Goal: Information Seeking & Learning: Learn about a topic

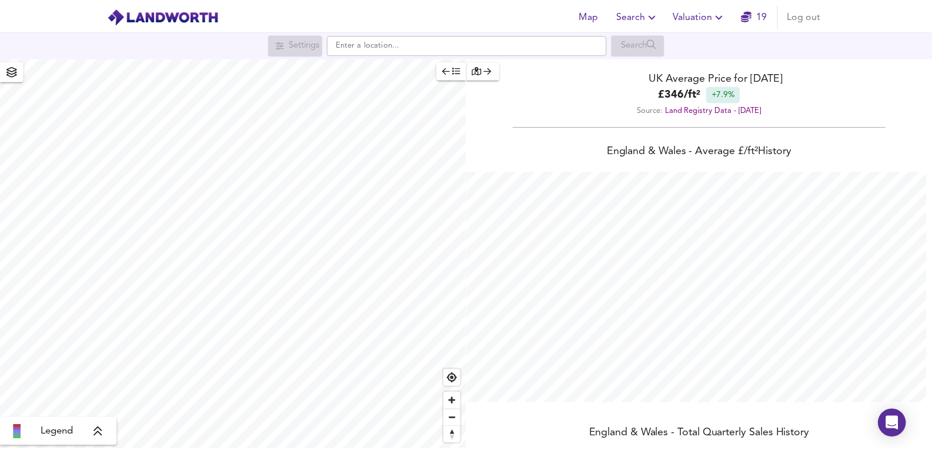
scroll to position [450, 941]
click at [709, 2] on div "Map Search Valuation 19 Log out" at bounding box center [470, 15] width 753 height 29
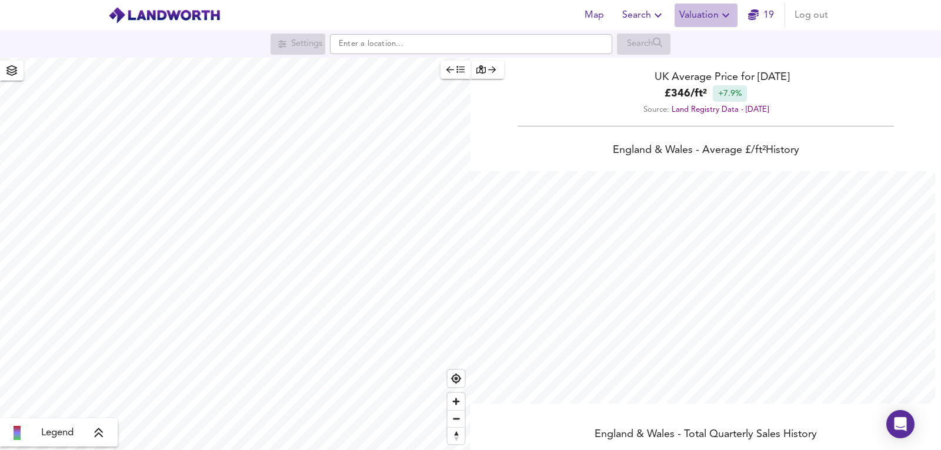
click at [702, 14] on span "Valuation" at bounding box center [706, 15] width 54 height 16
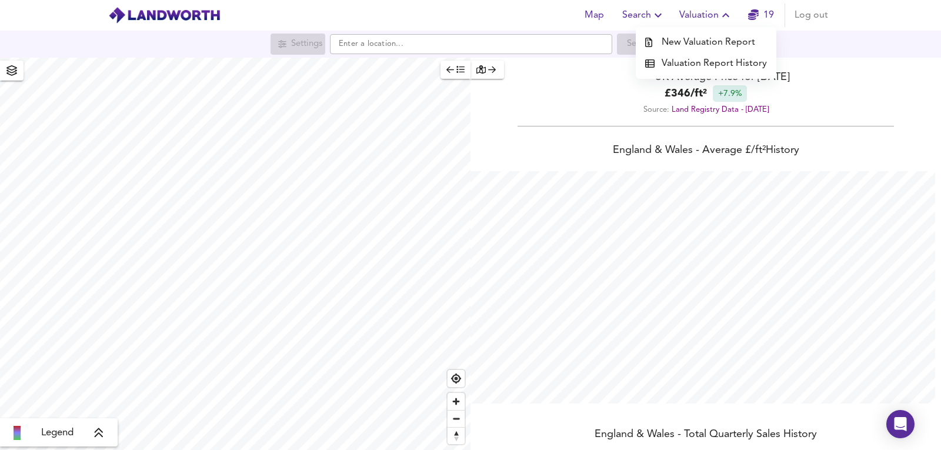
click at [422, 9] on div "Map Search Valuation New Valuation Report Valuation Report History 19 Log out" at bounding box center [470, 15] width 753 height 29
click at [693, 12] on span "Valuation" at bounding box center [706, 15] width 54 height 16
click at [687, 38] on li "New Valuation Report" at bounding box center [706, 42] width 141 height 21
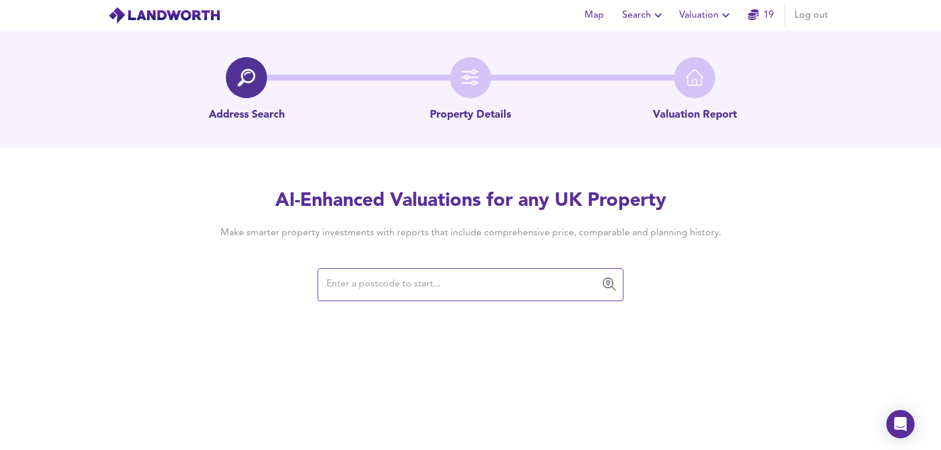
click at [415, 294] on input "text" at bounding box center [462, 285] width 278 height 22
click at [378, 275] on input "text" at bounding box center [462, 285] width 278 height 22
click at [716, 7] on span "Valuation" at bounding box center [706, 15] width 54 height 16
click at [690, 65] on li "Valuation Report History" at bounding box center [706, 63] width 141 height 21
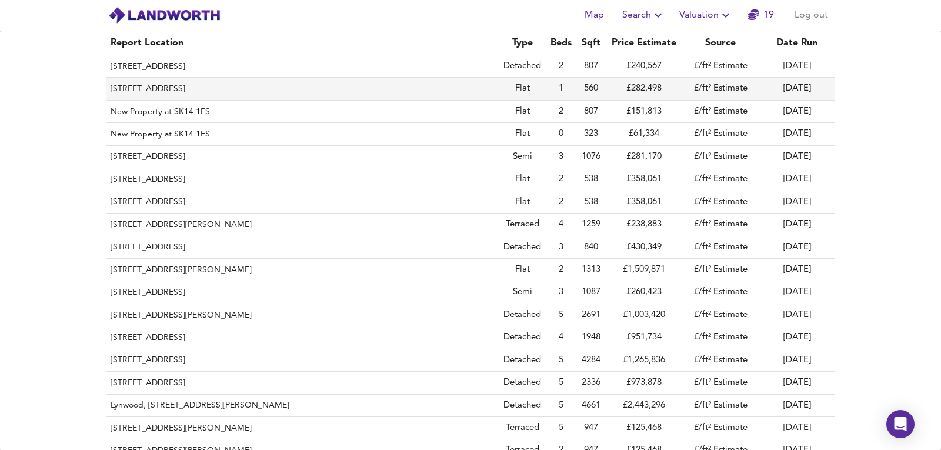
click at [272, 91] on th "[STREET_ADDRESS]" at bounding box center [302, 89] width 393 height 22
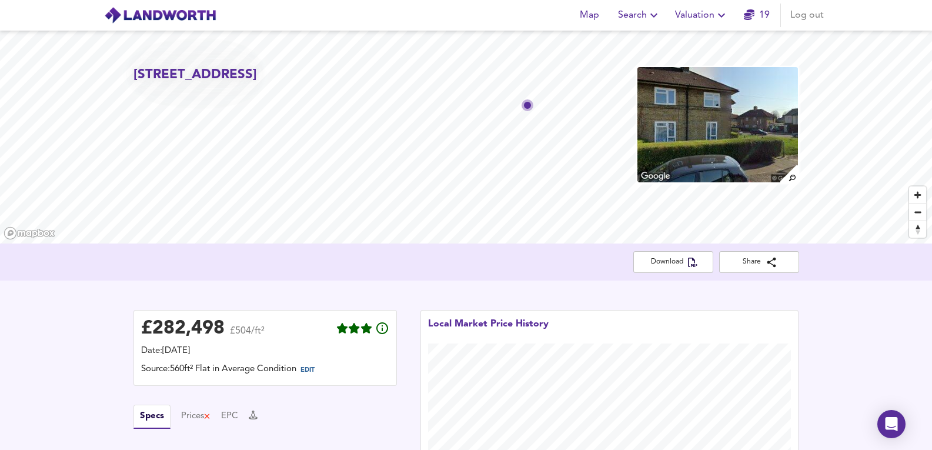
click at [707, 116] on img at bounding box center [718, 125] width 162 height 118
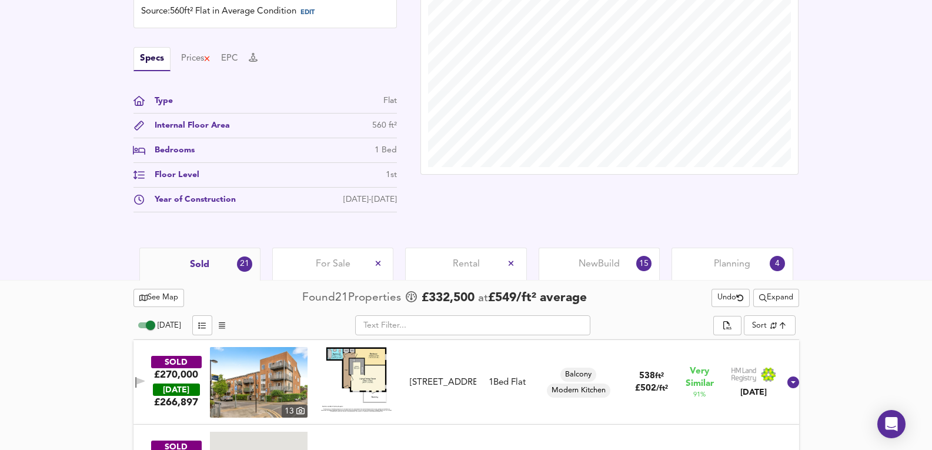
scroll to position [235, 0]
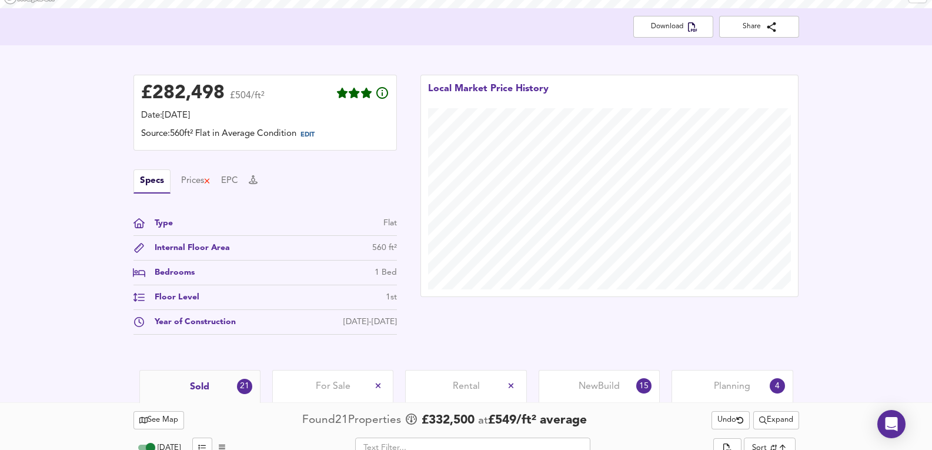
click at [348, 275] on div "Bedrooms 1 Bed" at bounding box center [266, 276] width 264 height 19
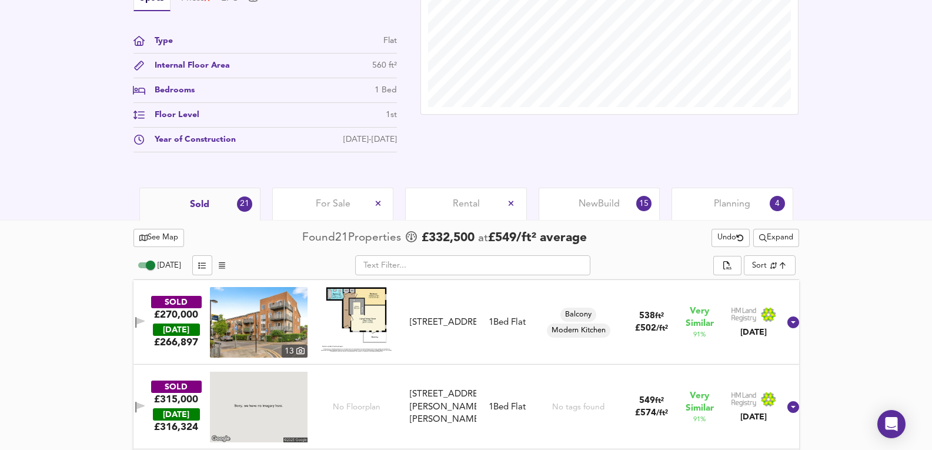
scroll to position [431, 0]
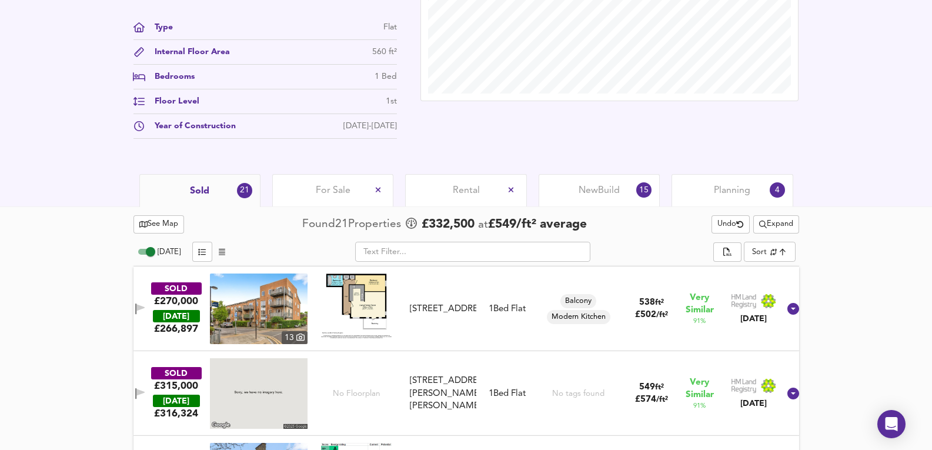
click at [720, 197] on span "Planning" at bounding box center [732, 190] width 36 height 13
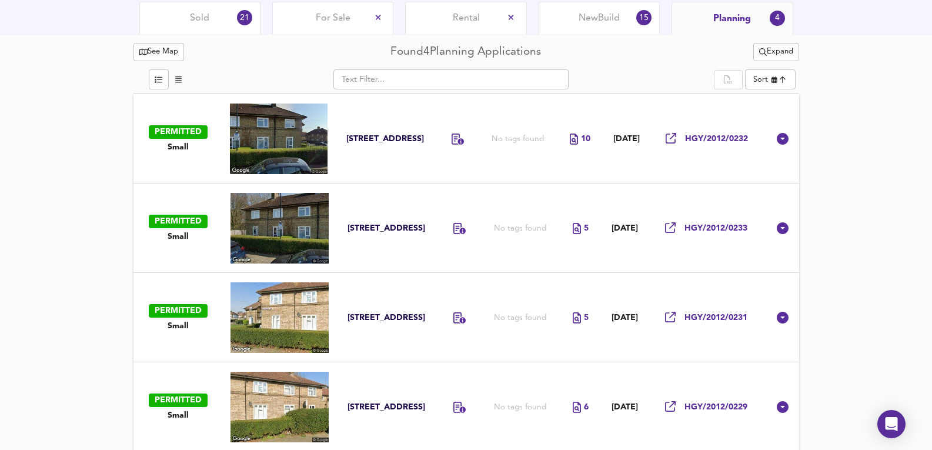
scroll to position [612, 0]
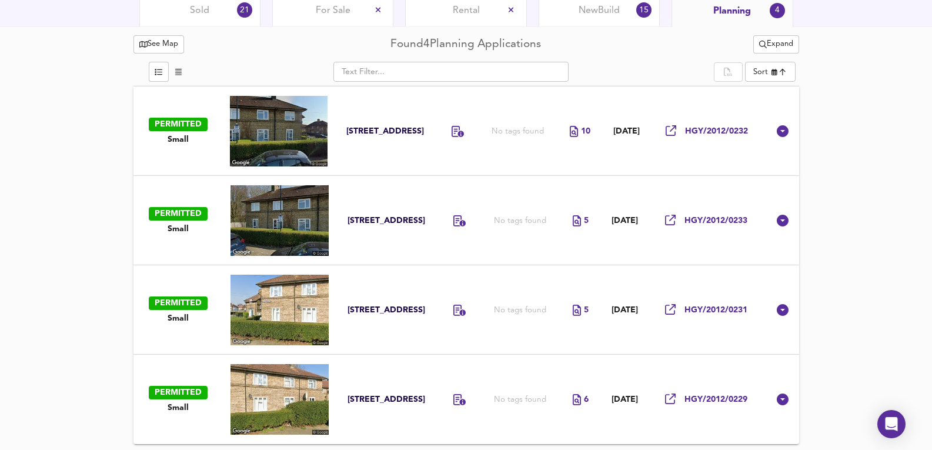
click at [492, 133] on div "No tags found" at bounding box center [518, 131] width 52 height 11
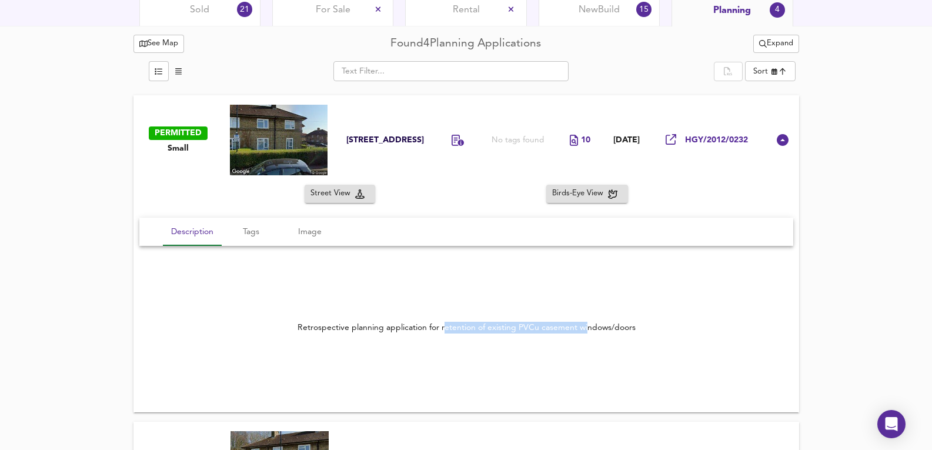
drag, startPoint x: 445, startPoint y: 328, endPoint x: 588, endPoint y: 333, distance: 143.6
click at [588, 333] on div "Retrospective planning application for retention of existing PVCu casement wind…" at bounding box center [466, 328] width 338 height 12
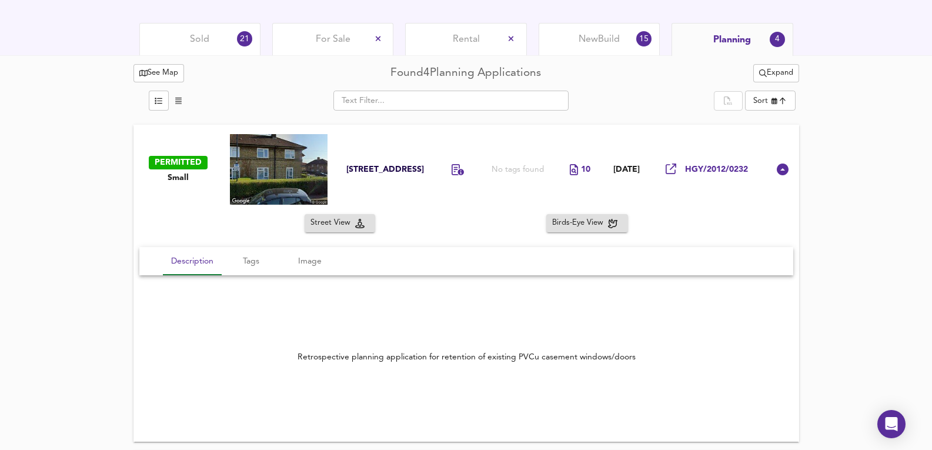
scroll to position [534, 0]
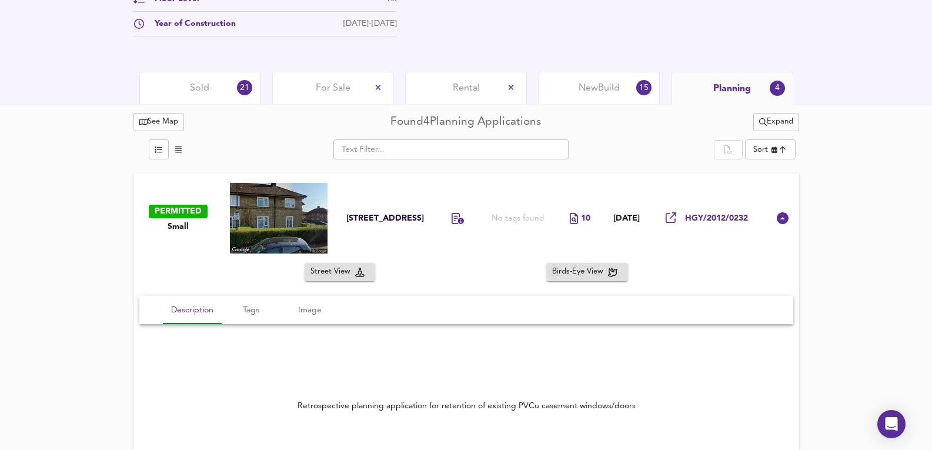
drag, startPoint x: 565, startPoint y: 65, endPoint x: 586, endPoint y: 78, distance: 25.1
click at [588, 80] on div "New Build 15" at bounding box center [599, 88] width 121 height 32
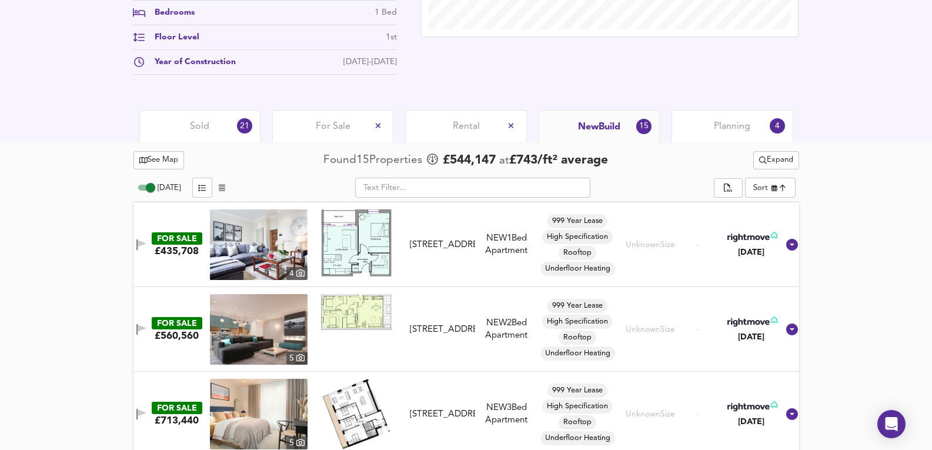
scroll to position [494, 0]
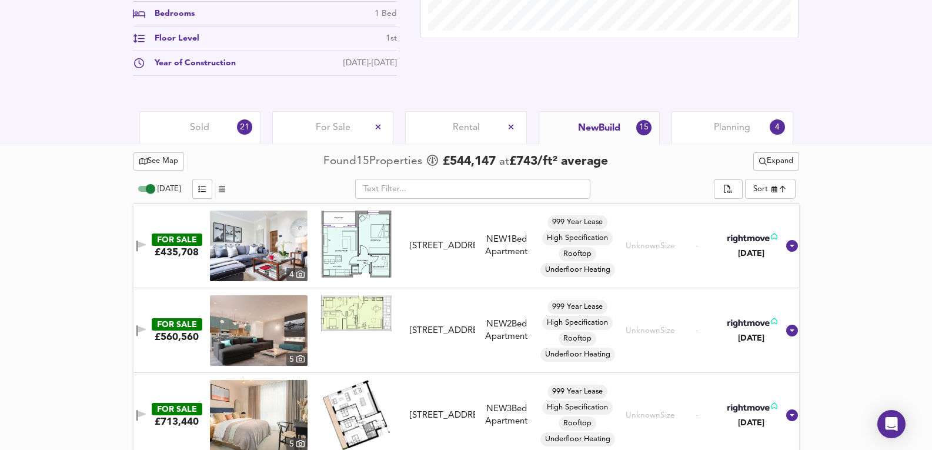
click at [232, 128] on div "Sold 21" at bounding box center [199, 127] width 121 height 32
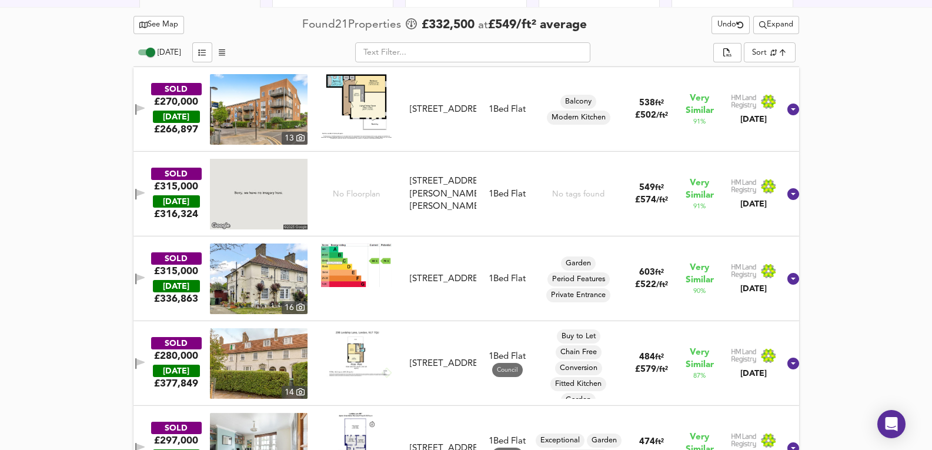
scroll to position [651, 0]
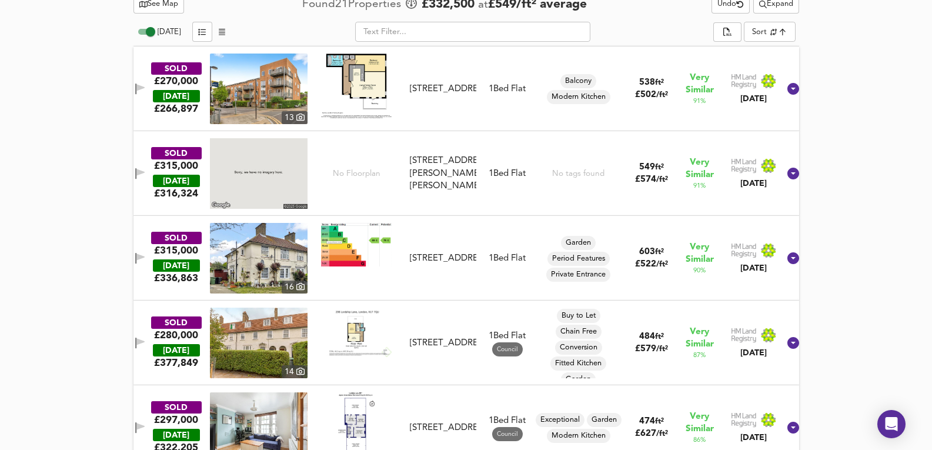
click at [252, 259] on img at bounding box center [259, 258] width 98 height 71
drag, startPoint x: 502, startPoint y: 295, endPoint x: 921, endPoint y: 222, distance: 425.7
click at [502, 295] on div "SOLD £315,000 [DATE] £ 336,863 [GEOGRAPHIC_DATA][STREET_ADDRESS][STREET_ADDRESS…" at bounding box center [467, 258] width 666 height 85
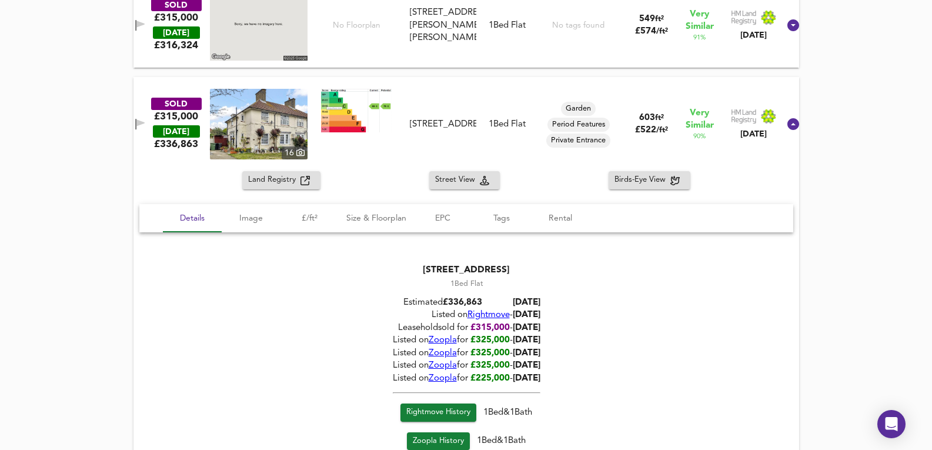
scroll to position [808, 0]
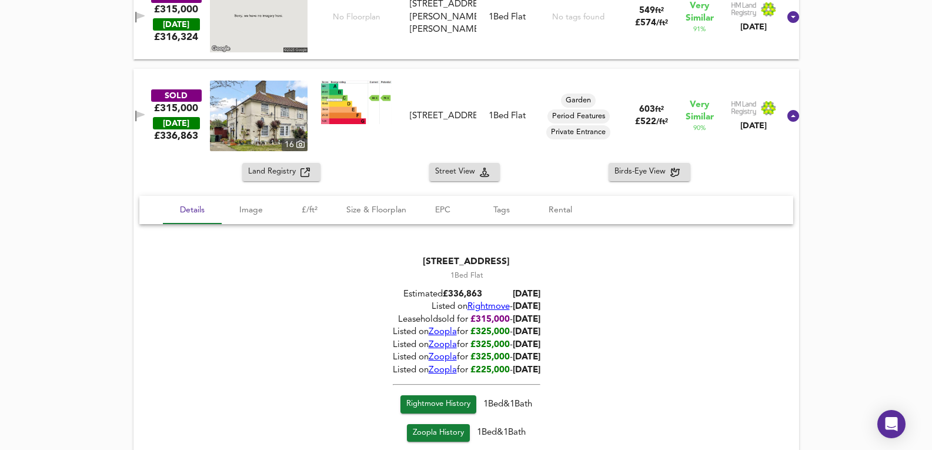
drag, startPoint x: 521, startPoint y: 314, endPoint x: 547, endPoint y: 314, distance: 25.3
click at [540, 314] on div "Leasehold sold for £ 315,000 - [DATE]" at bounding box center [466, 320] width 148 height 12
click at [428, 328] on span "Zoopla" at bounding box center [442, 332] width 28 height 9
click at [471, 307] on span "Rightmove" at bounding box center [488, 307] width 42 height 9
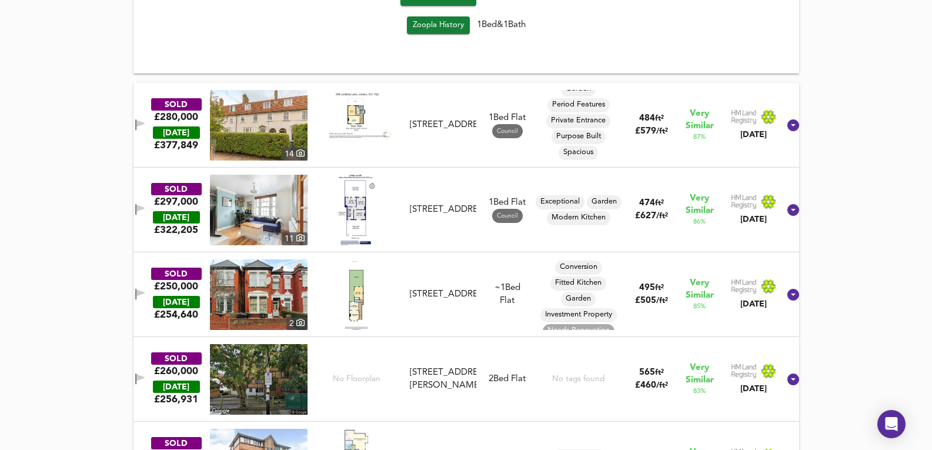
scroll to position [1082, 0]
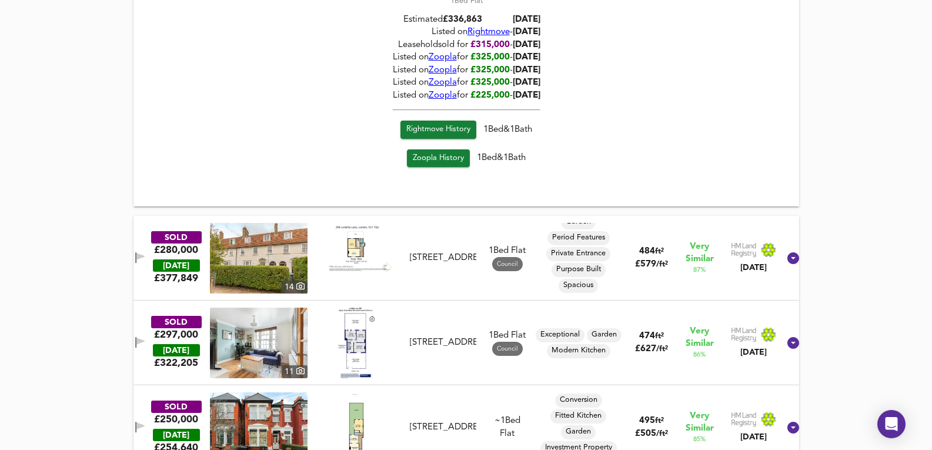
click at [288, 278] on img at bounding box center [259, 258] width 98 height 71
drag, startPoint x: 402, startPoint y: 287, endPoint x: 239, endPoint y: 307, distance: 164.1
click at [402, 287] on div at bounding box center [357, 258] width 98 height 71
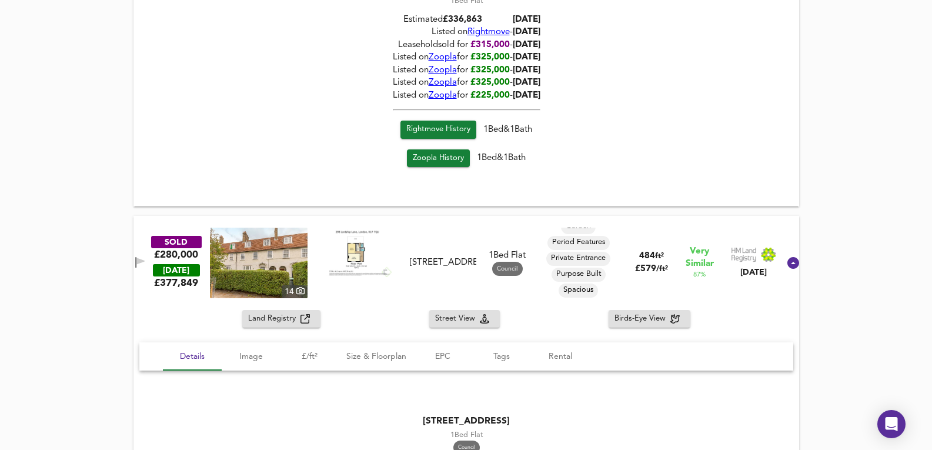
scroll to position [1200, 0]
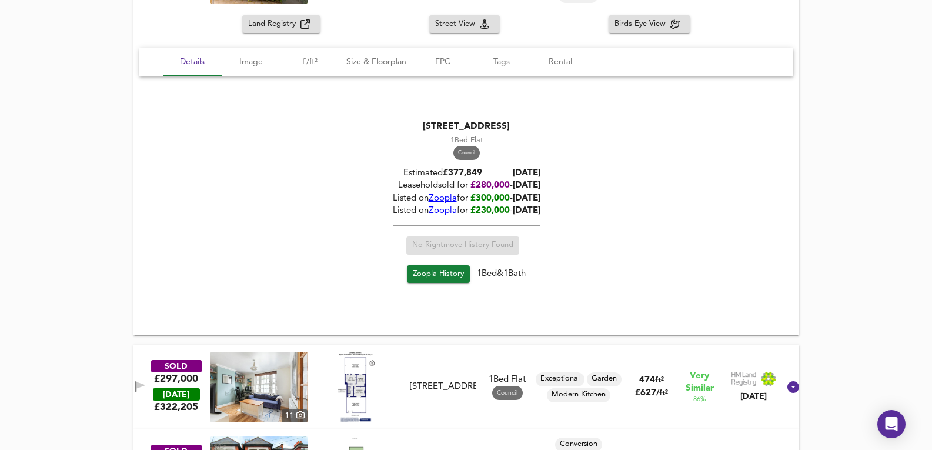
drag, startPoint x: 14, startPoint y: 323, endPoint x: 36, endPoint y: 245, distance: 81.4
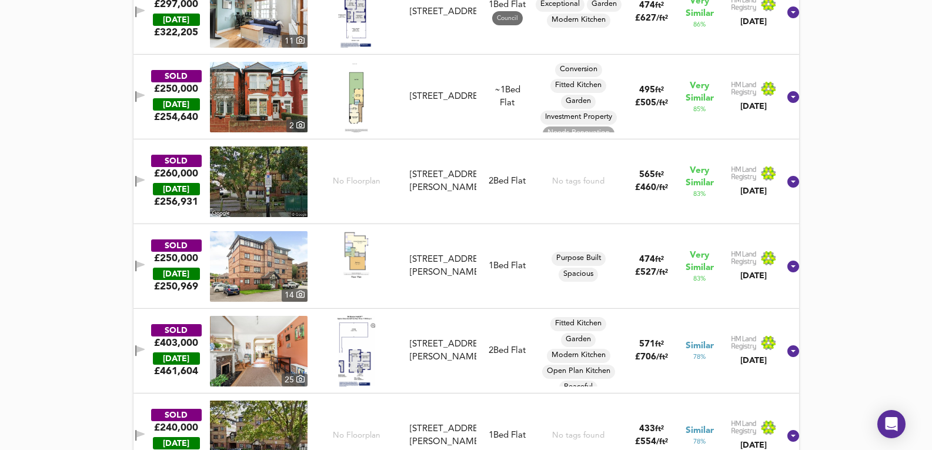
drag, startPoint x: 44, startPoint y: 248, endPoint x: 56, endPoint y: 380, distance: 132.3
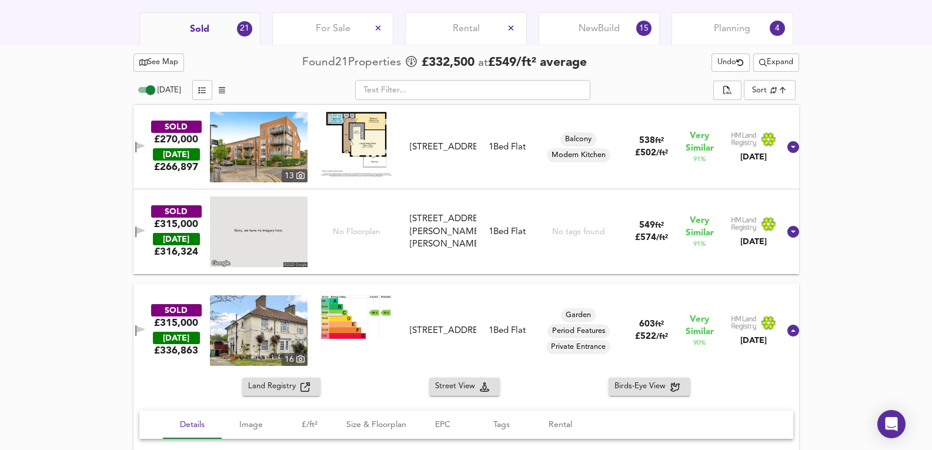
scroll to position [399, 0]
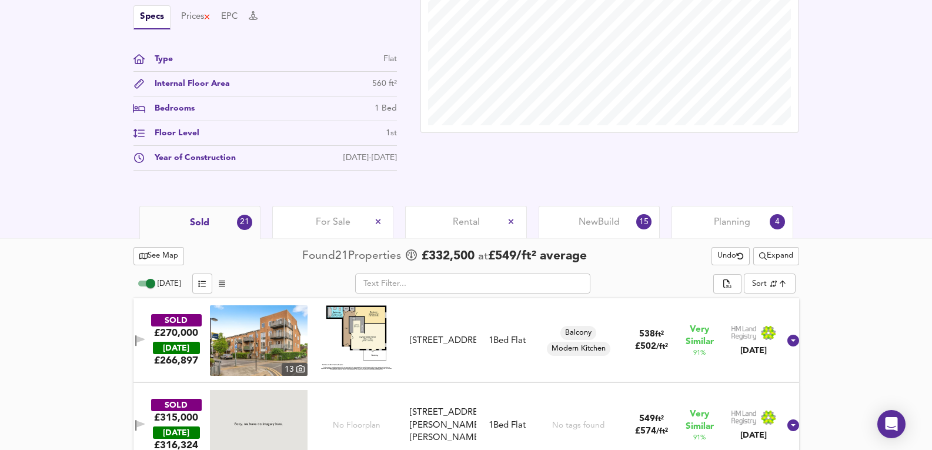
click at [317, 235] on div "For Sale" at bounding box center [332, 222] width 121 height 32
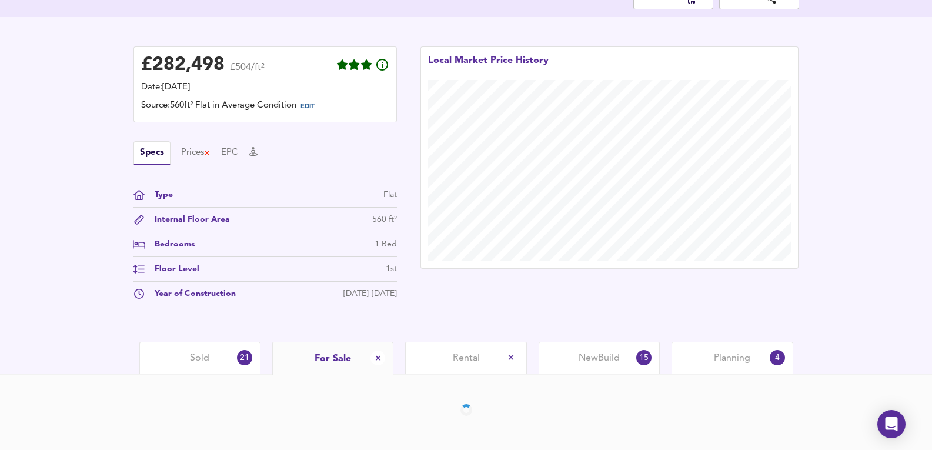
scroll to position [306, 0]
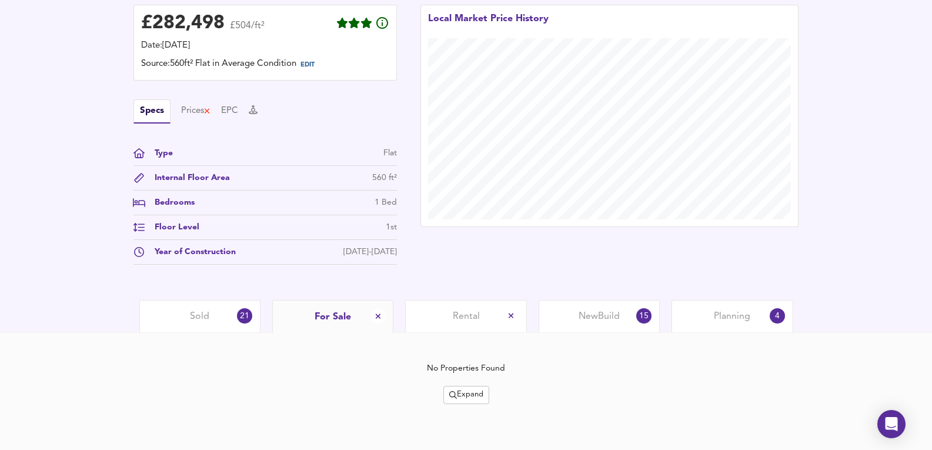
click at [458, 392] on span "Expand" at bounding box center [466, 395] width 34 height 14
click at [478, 335] on li "¼ mile ½ mile" at bounding box center [468, 334] width 108 height 19
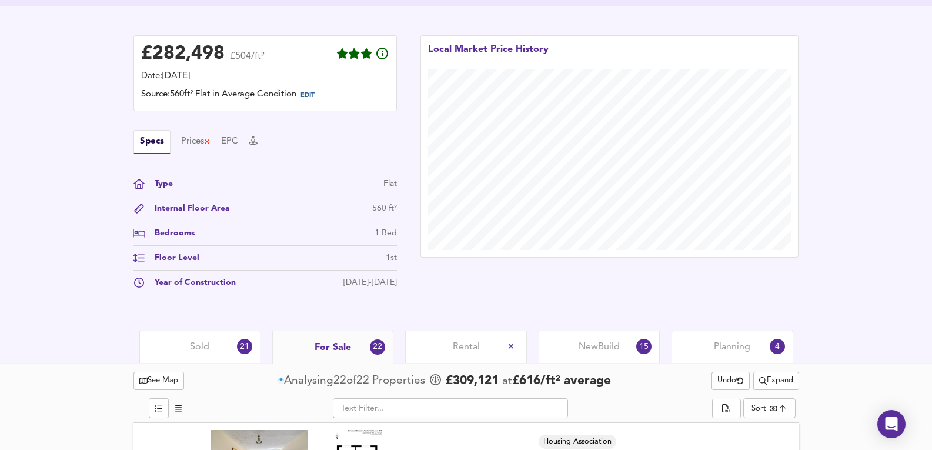
scroll to position [510, 0]
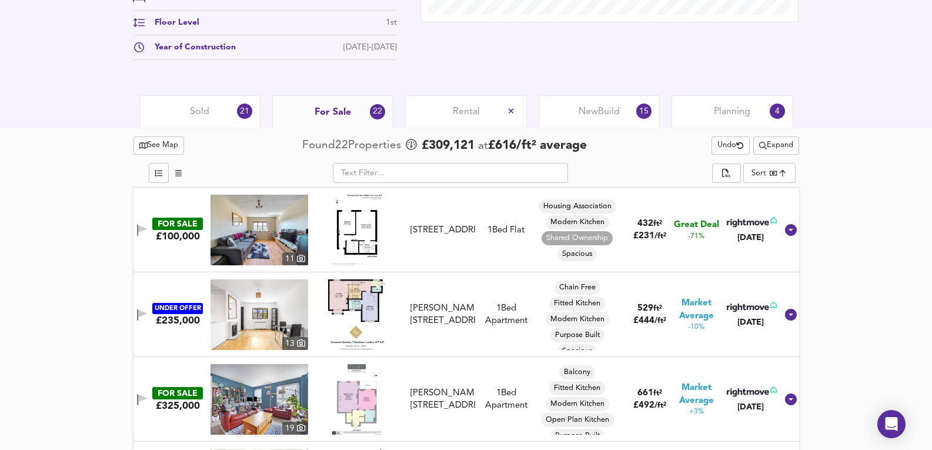
click at [279, 317] on img at bounding box center [260, 314] width 98 height 71
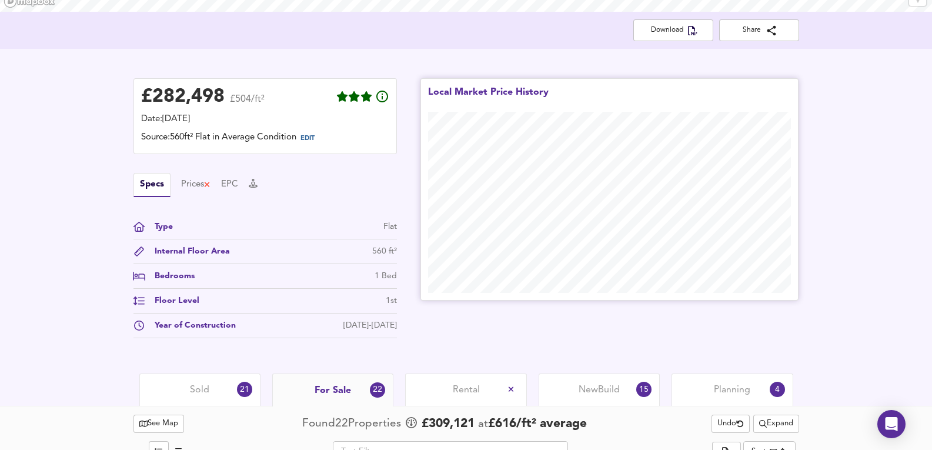
scroll to position [353, 0]
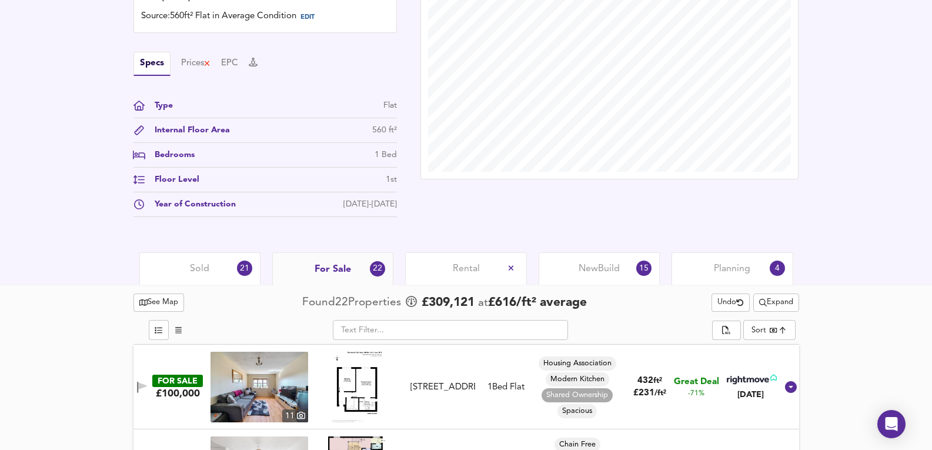
click at [772, 305] on span "Expand" at bounding box center [776, 303] width 34 height 14
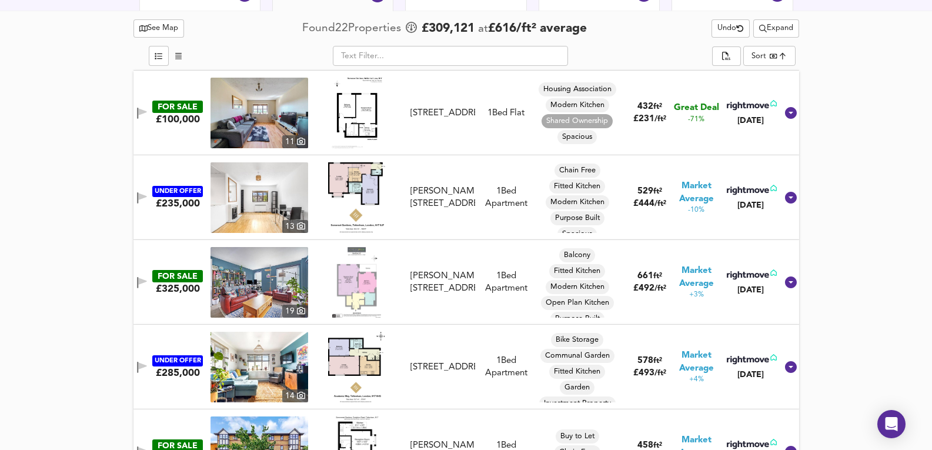
scroll to position [628, 0]
click at [283, 278] on img at bounding box center [260, 281] width 98 height 71
click at [252, 270] on img at bounding box center [260, 281] width 98 height 71
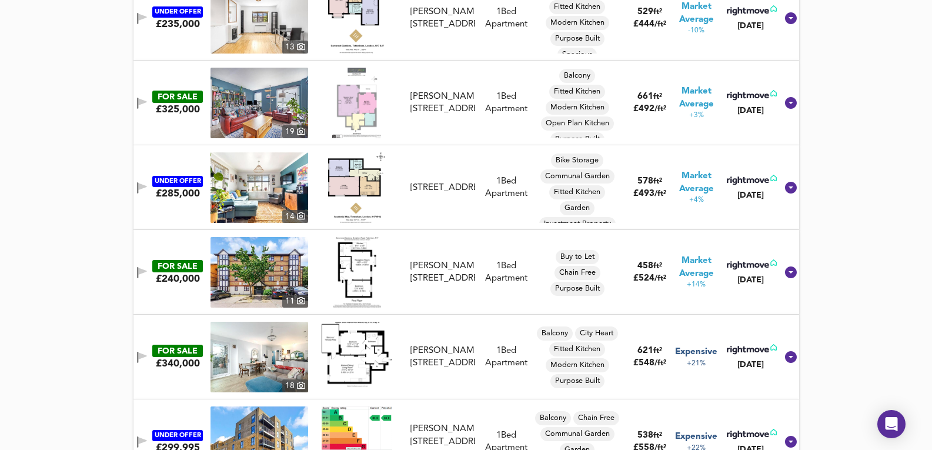
scroll to position [941, 0]
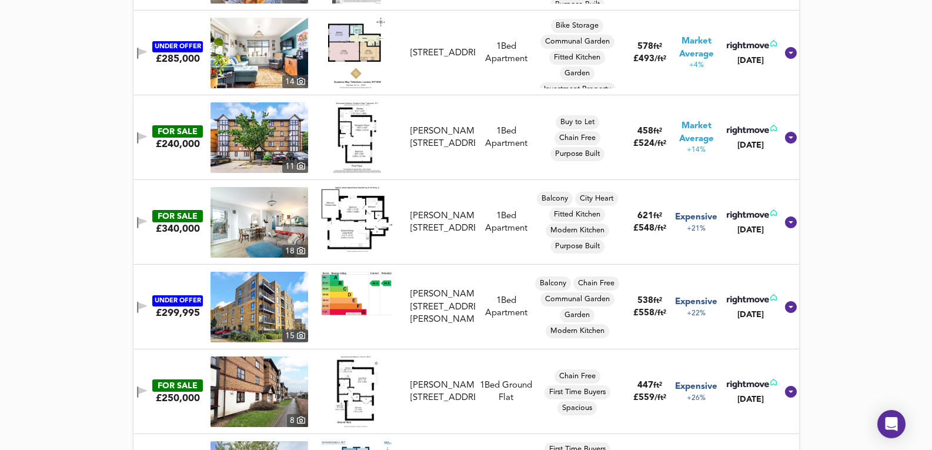
click at [261, 290] on img at bounding box center [260, 307] width 98 height 71
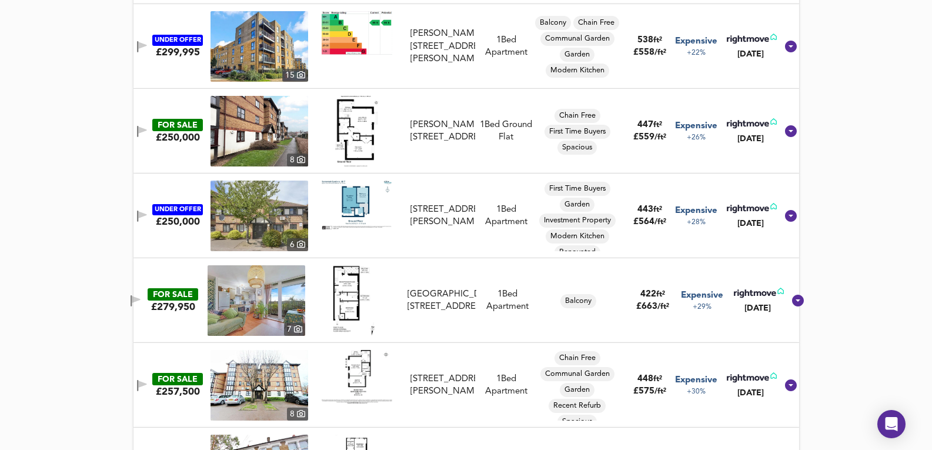
scroll to position [1216, 0]
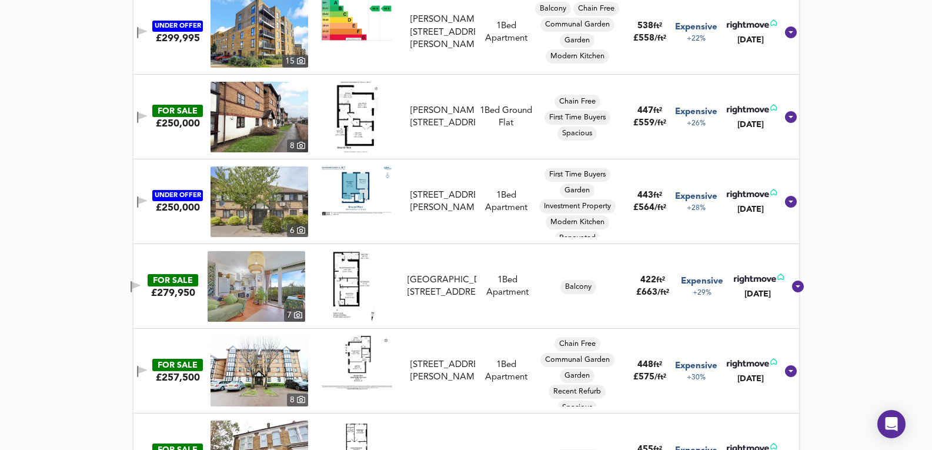
click at [248, 297] on img at bounding box center [257, 286] width 98 height 71
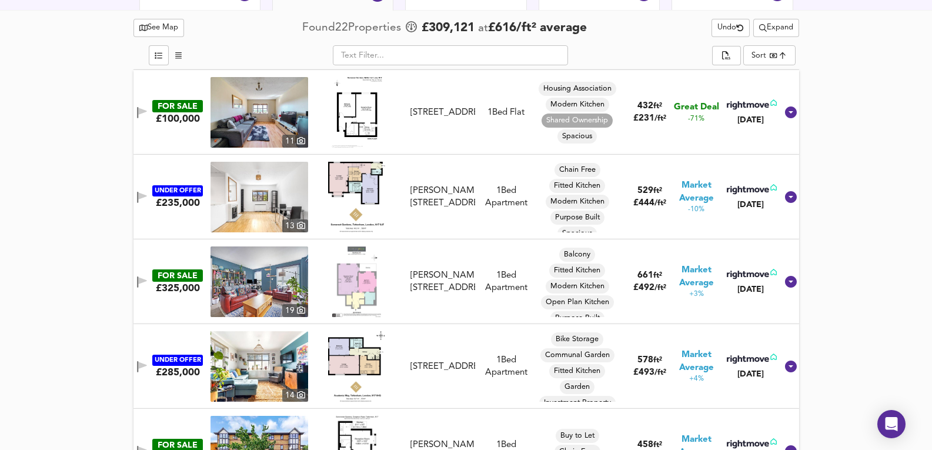
scroll to position [667, 0]
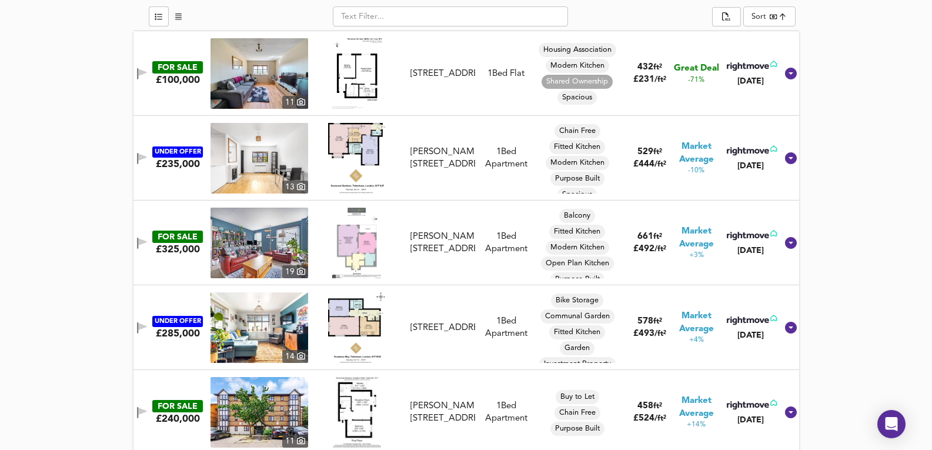
click at [275, 323] on img at bounding box center [260, 327] width 98 height 71
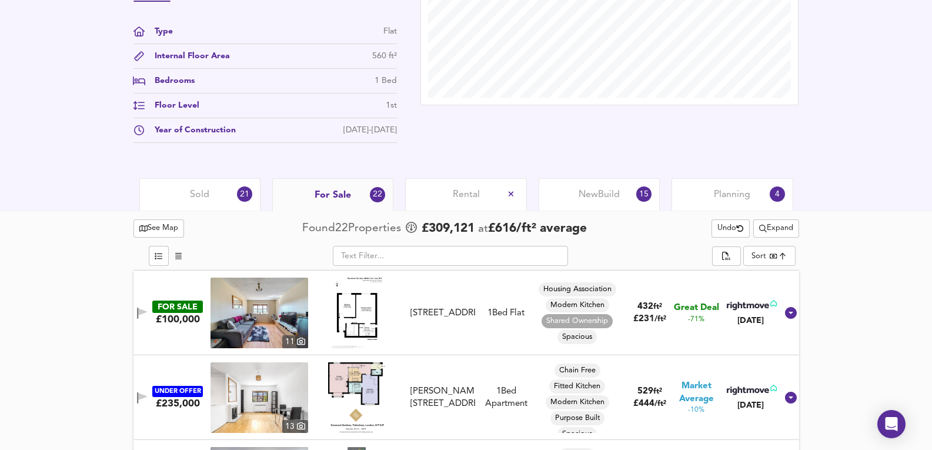
scroll to position [314, 0]
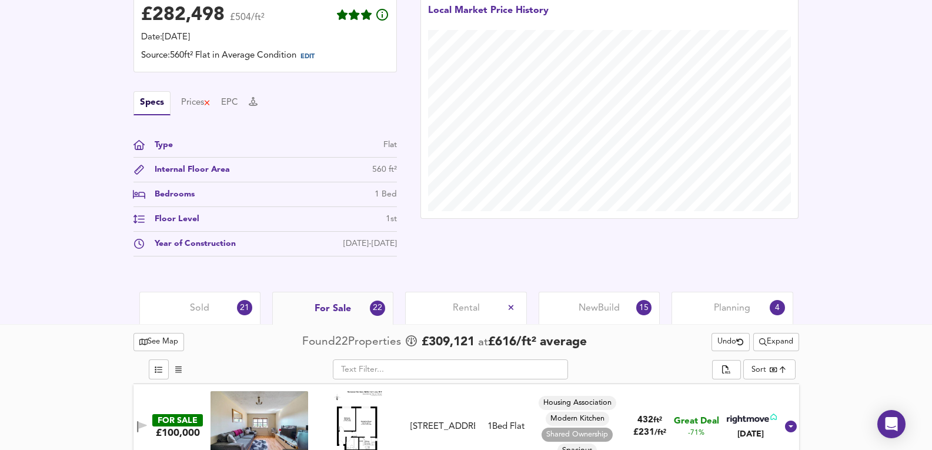
drag, startPoint x: 176, startPoint y: 306, endPoint x: 393, endPoint y: 227, distance: 230.4
click at [176, 306] on div "Sold 21" at bounding box center [199, 308] width 121 height 32
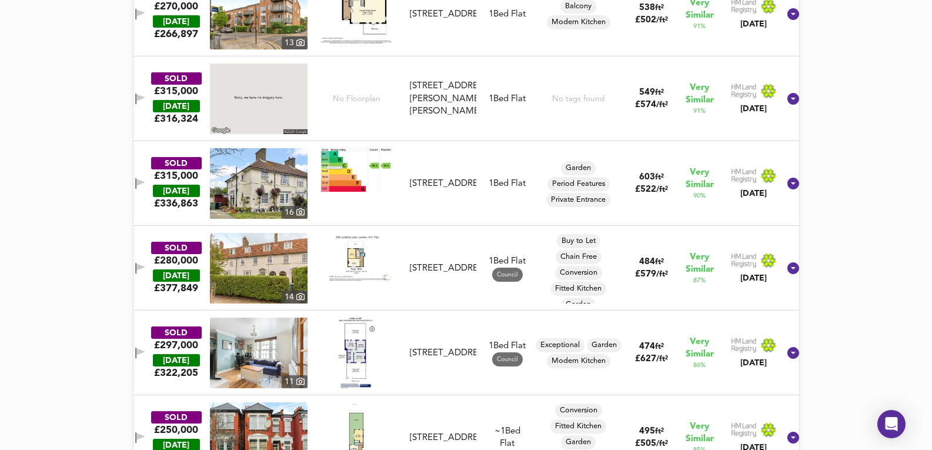
scroll to position [667, 0]
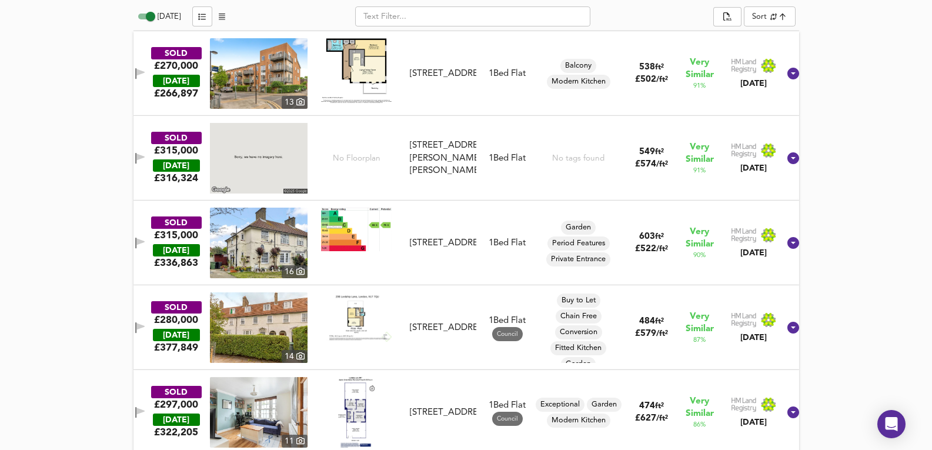
click at [251, 74] on img at bounding box center [259, 73] width 98 height 71
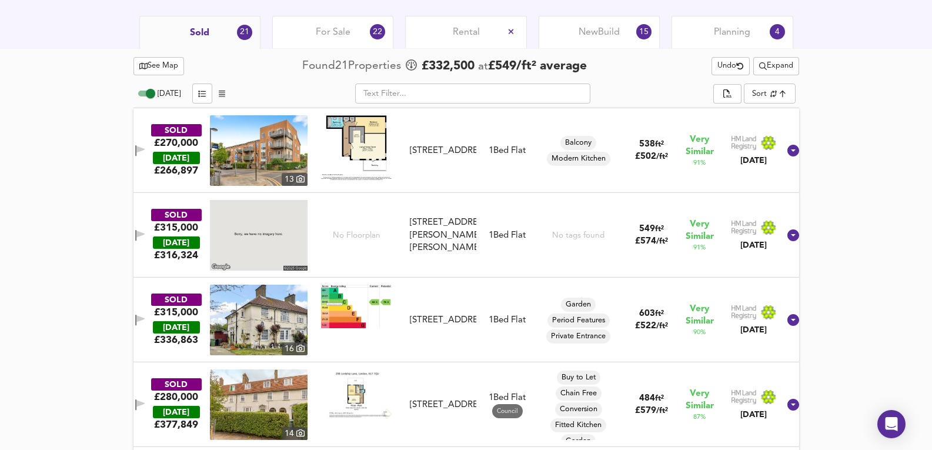
scroll to position [588, 0]
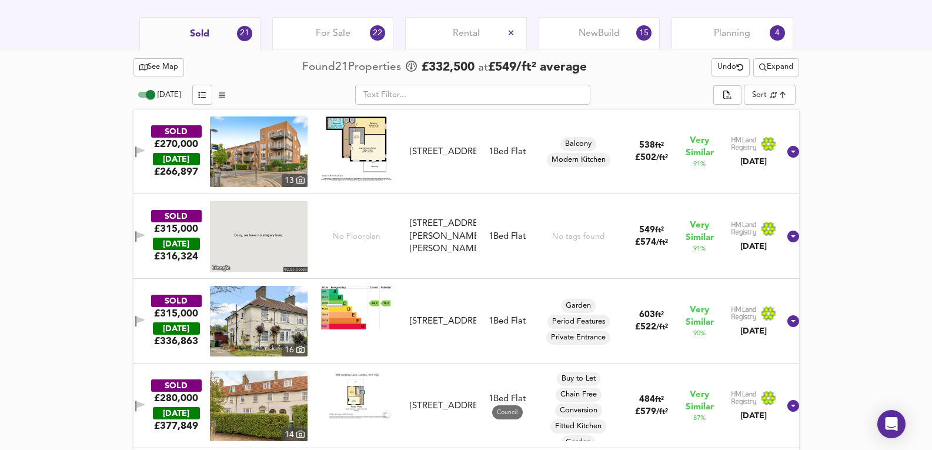
click at [312, 44] on div "For Sale 22" at bounding box center [332, 33] width 121 height 32
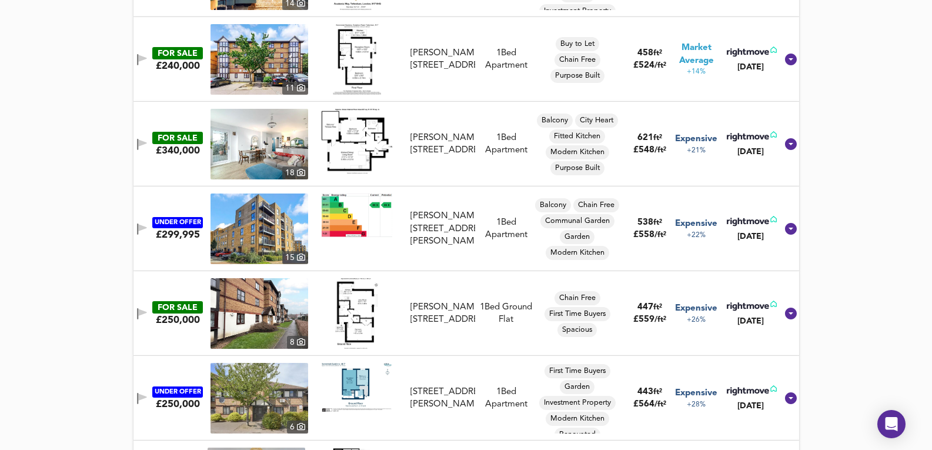
scroll to position [1216, 0]
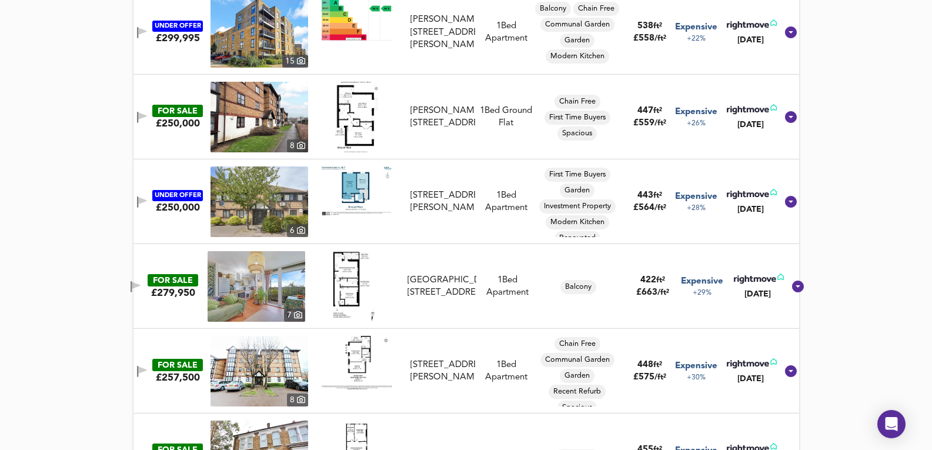
click at [264, 196] on img at bounding box center [260, 201] width 98 height 71
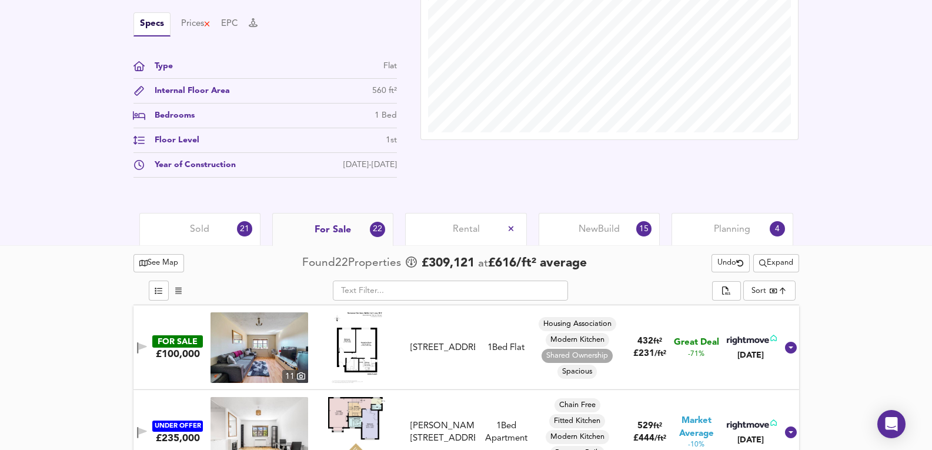
click at [224, 224] on div "Sold 21" at bounding box center [199, 229] width 121 height 32
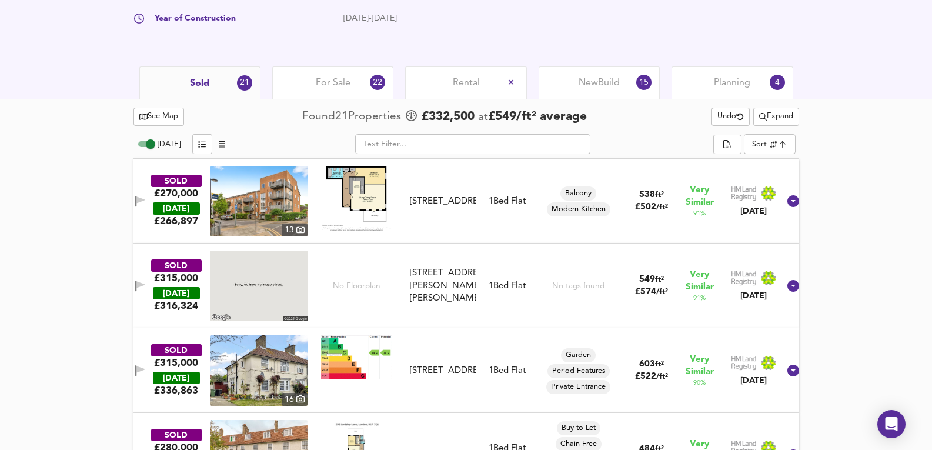
scroll to position [588, 0]
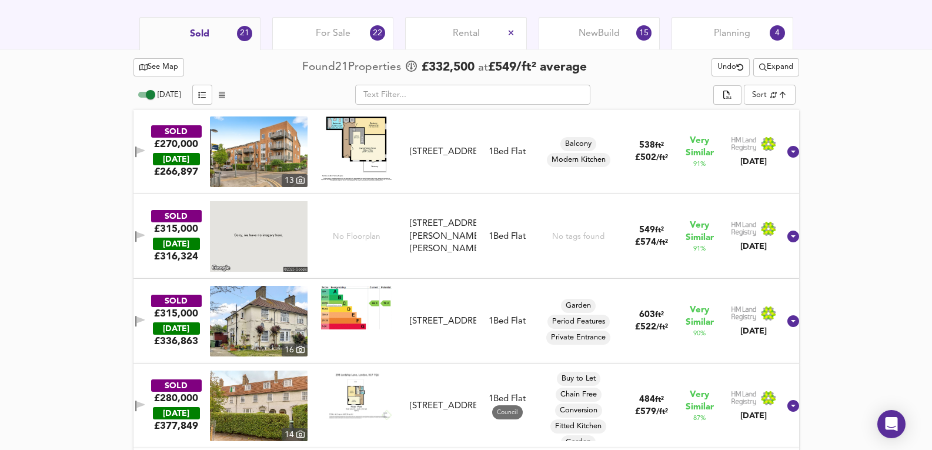
click at [481, 185] on div "SOLD £270,000 [DATE] £ 266,897 [STREET_ADDRESS][GEOGRAPHIC_DATA][STREET_ADDRESS…" at bounding box center [452, 151] width 655 height 71
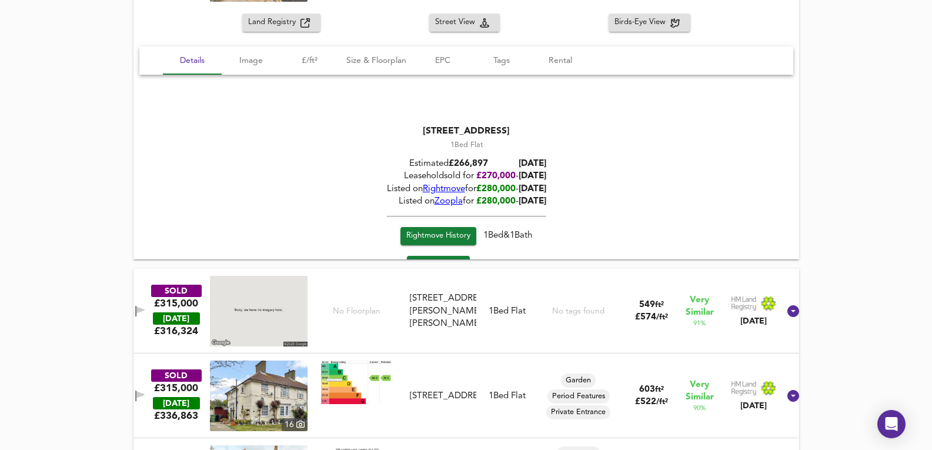
scroll to position [863, 0]
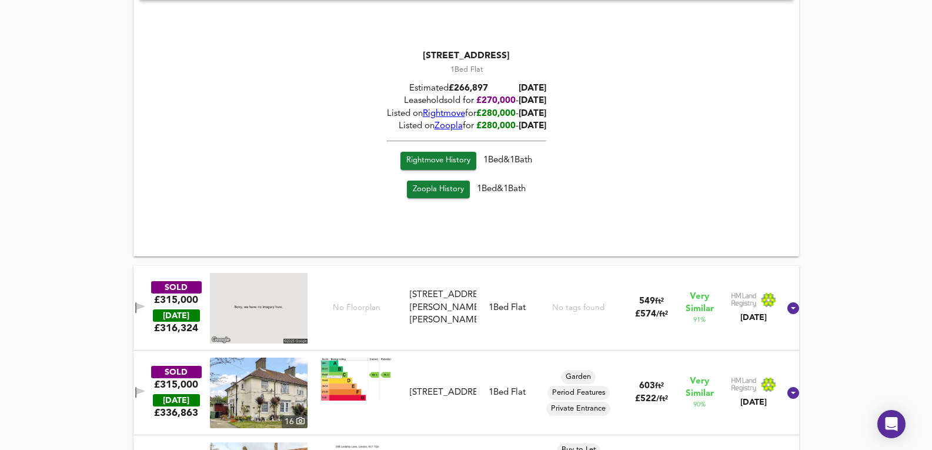
drag, startPoint x: 531, startPoint y: 111, endPoint x: 568, endPoint y: 112, distance: 37.1
click at [568, 112] on div "[STREET_ADDRESS] 1 Bed Flat Estimated £ 266,897 [DATE] Leasehold sold for £ 270…" at bounding box center [466, 126] width 654 height 182
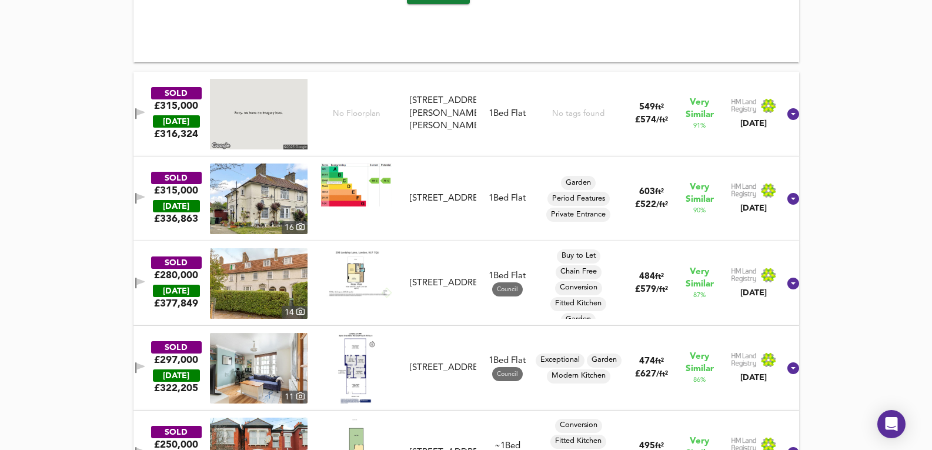
scroll to position [1059, 0]
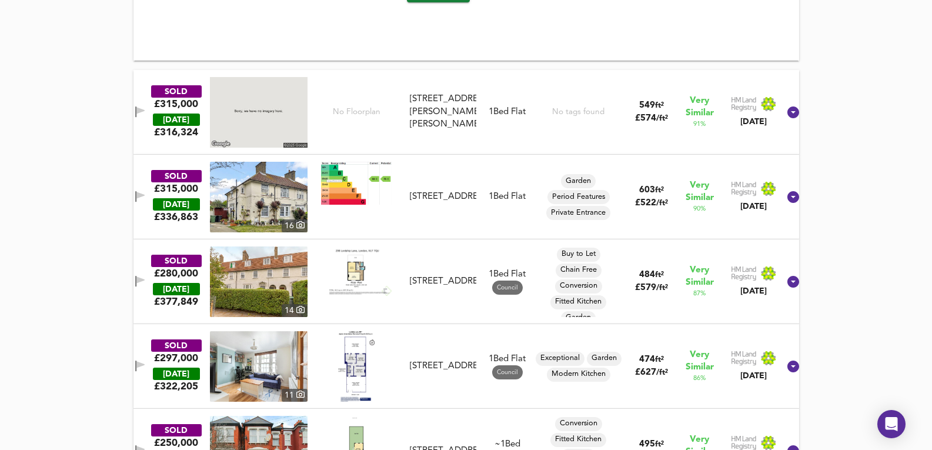
click at [507, 144] on div "SOLD £315,000 [DATE] £ 316,324 [STREET_ADDRESS][GEOGRAPHIC_DATA][PERSON_NAME][P…" at bounding box center [452, 112] width 655 height 71
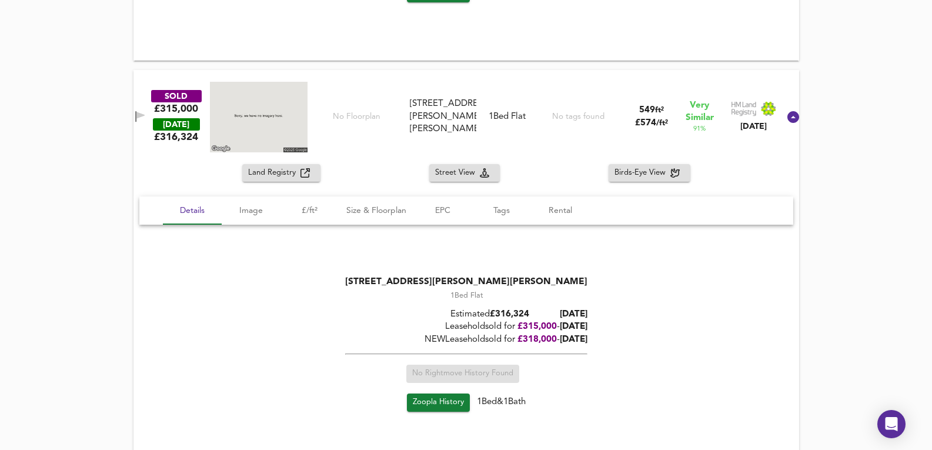
click at [528, 177] on div "Land Registry Street View Birds-Eye View" at bounding box center [467, 173] width 666 height 18
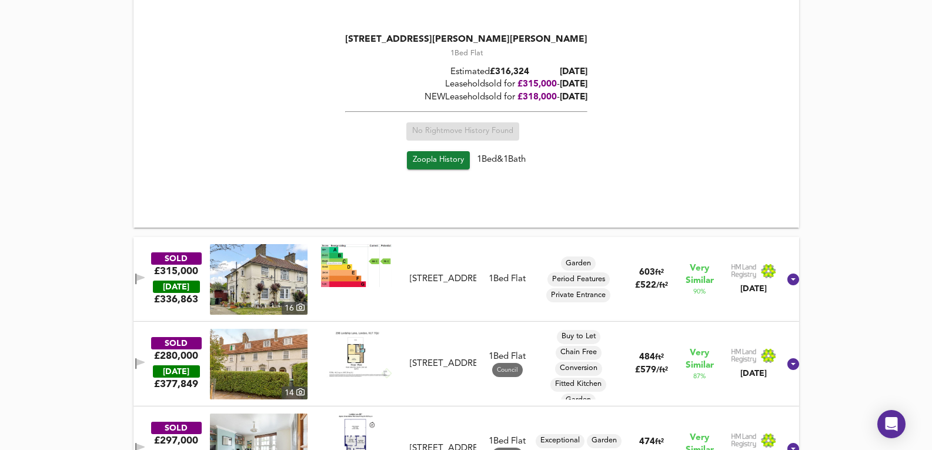
scroll to position [1412, 0]
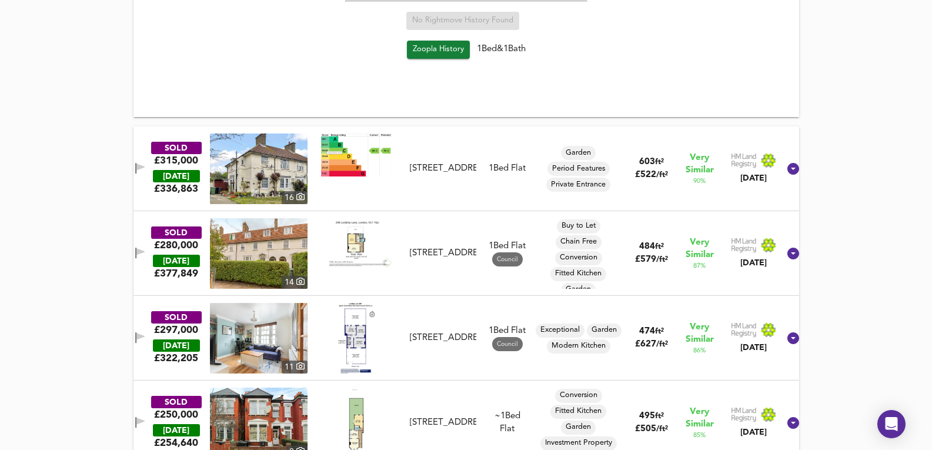
click at [524, 217] on div "SOLD £280,000 [DATE] £ 377,849 14 [STREET_ADDRESS] [STREET_ADDRESS] 1 Bed Flat …" at bounding box center [467, 253] width 666 height 85
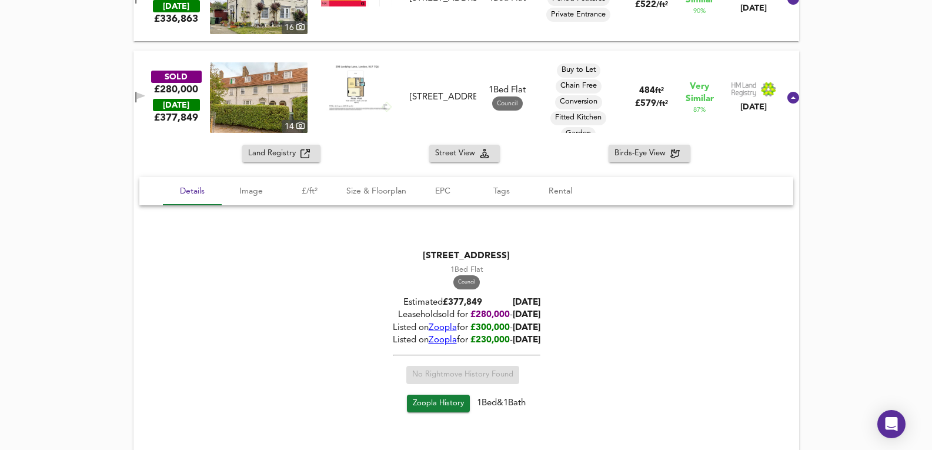
scroll to position [1569, 0]
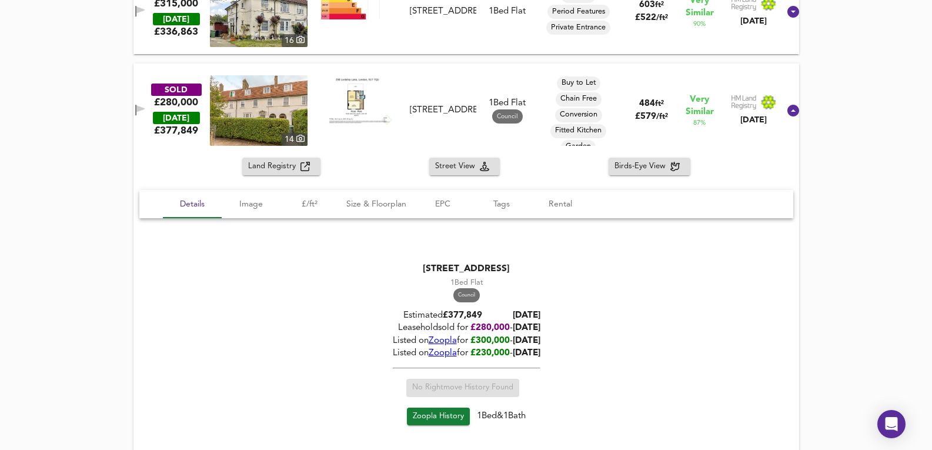
drag, startPoint x: 534, startPoint y: 67, endPoint x: 532, endPoint y: 55, distance: 12.4
click at [534, 66] on div "SOLD £280,000 [DATE] £ 377,849 14 [STREET_ADDRESS] [STREET_ADDRESS] 1 Bed Flat …" at bounding box center [467, 111] width 666 height 94
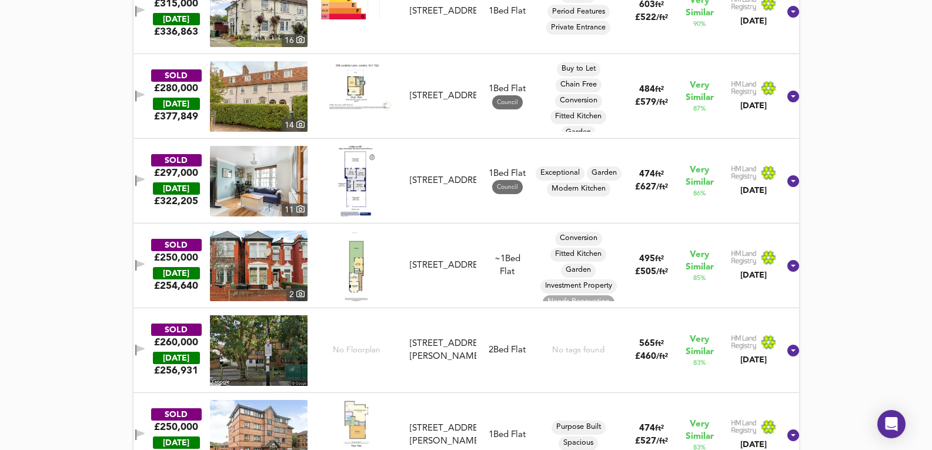
click at [521, 35] on div "SOLD £315,000 [DATE] £ 336,863 [GEOGRAPHIC_DATA][STREET_ADDRESS][STREET_ADDRESS…" at bounding box center [452, 11] width 655 height 71
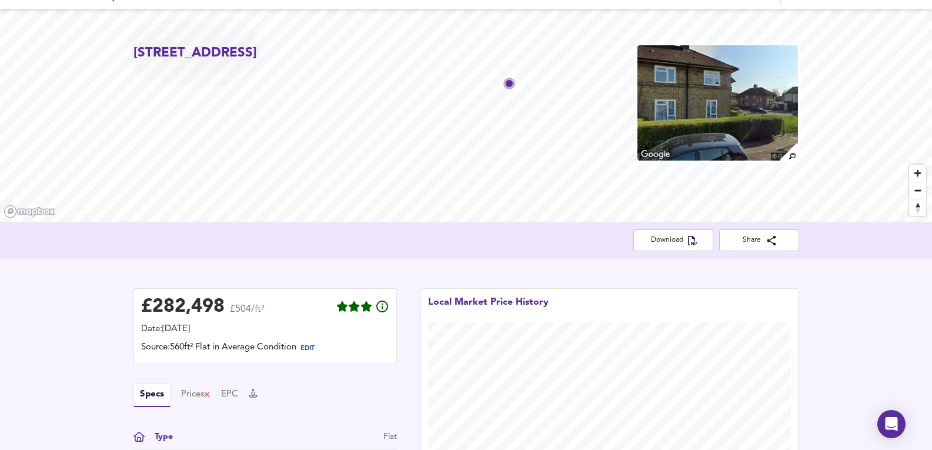
scroll to position [0, 0]
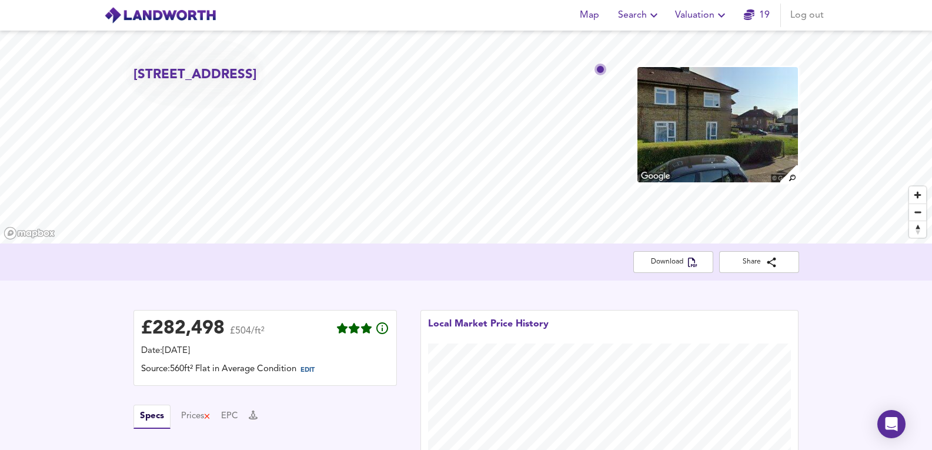
click at [720, 14] on icon "button" at bounding box center [722, 15] width 14 height 14
